Goal: Information Seeking & Learning: Find specific fact

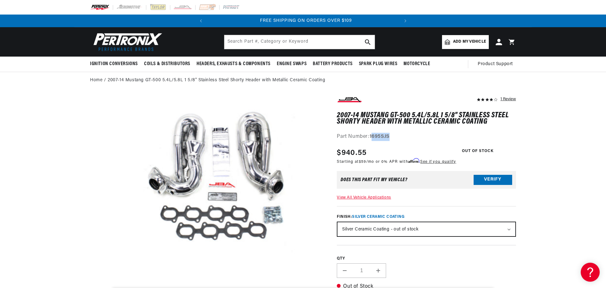
scroll to position [0, 191]
drag, startPoint x: 400, startPoint y: 137, endPoint x: 371, endPoint y: 137, distance: 29.1
click at [371, 137] on div "Part Number: 1695SJS" at bounding box center [426, 137] width 179 height 8
copy strong "1695SJS"
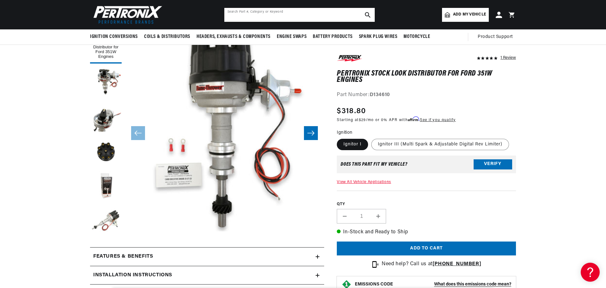
click at [268, 18] on input "text" at bounding box center [299, 15] width 150 height 14
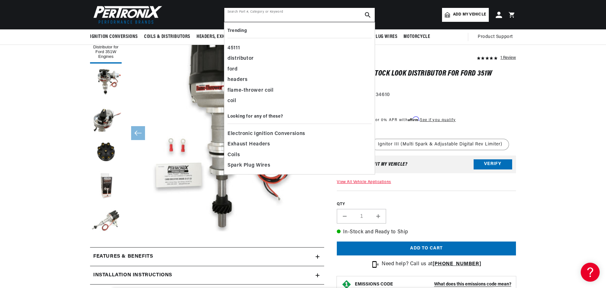
paste input "D567-B"
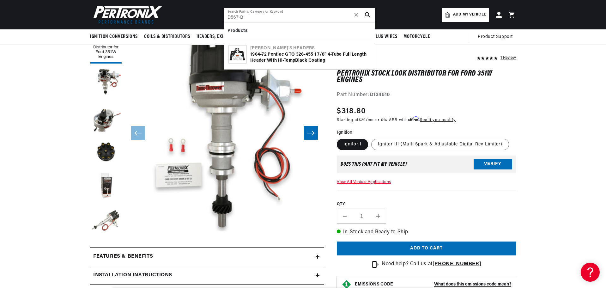
type input "D567-B"
click at [281, 57] on div "1964-72 Pontiac GTO 326-455 1 7/8" 4-Tu b e Full Length Header with Hi-Temp B l…" at bounding box center [310, 57] width 120 height 12
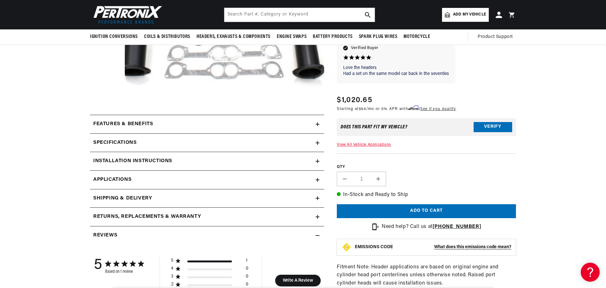
scroll to position [253, 0]
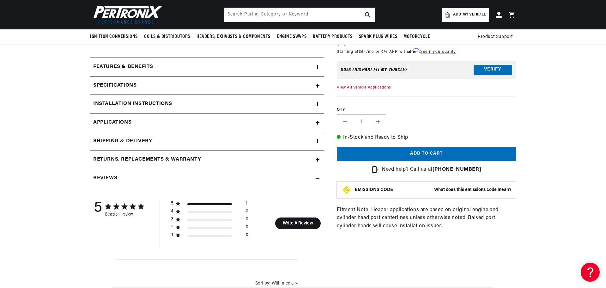
drag, startPoint x: 314, startPoint y: 159, endPoint x: 302, endPoint y: 160, distance: 12.6
click at [314, 159] on div "Returns, Replacements & Warranty" at bounding box center [202, 159] width 225 height 8
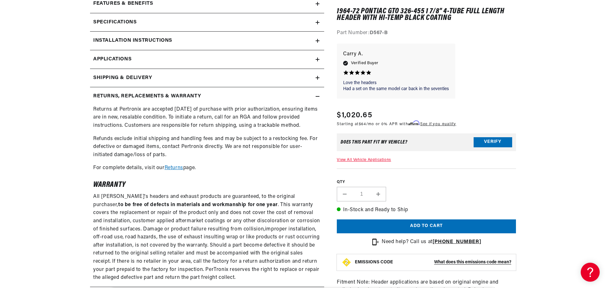
scroll to position [0, 0]
